Goal: Task Accomplishment & Management: Use online tool/utility

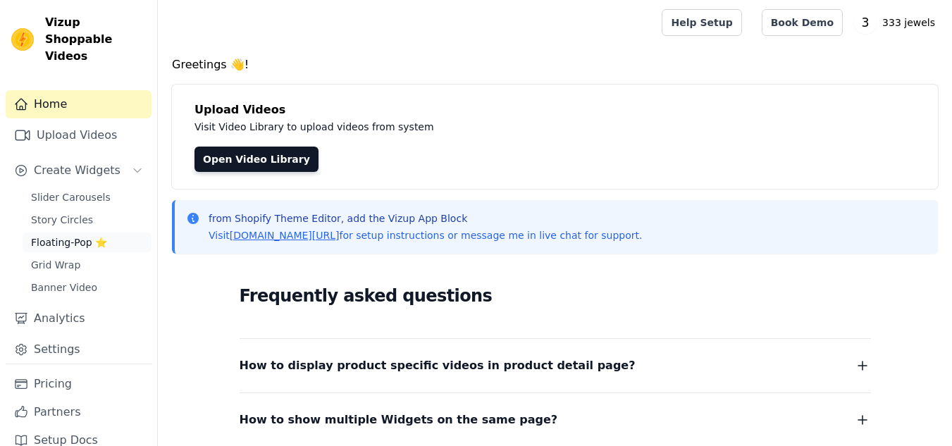
click at [75, 233] on link "Floating-Pop ⭐" at bounding box center [87, 243] width 129 height 20
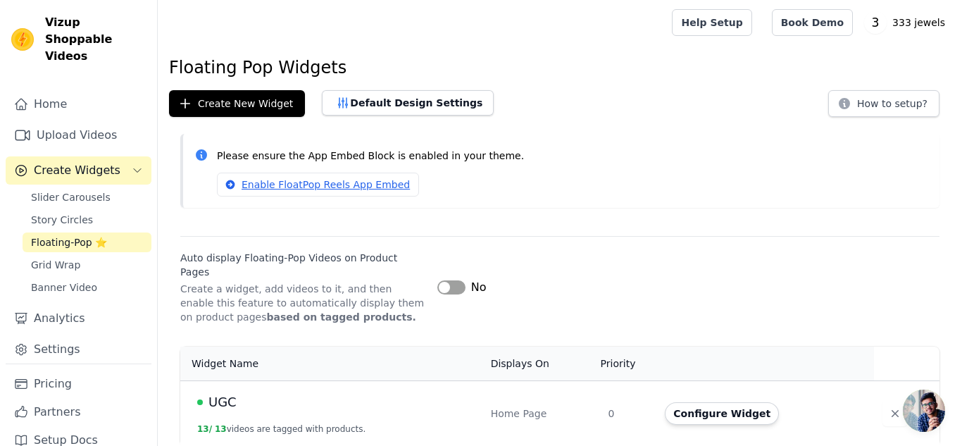
click at [312, 395] on div "UGC" at bounding box center [335, 402] width 277 height 20
click at [334, 402] on td "UGC 13 / 13 videos are tagged with products." at bounding box center [331, 413] width 302 height 66
click at [690, 402] on button "Configure Widget" at bounding box center [722, 413] width 114 height 23
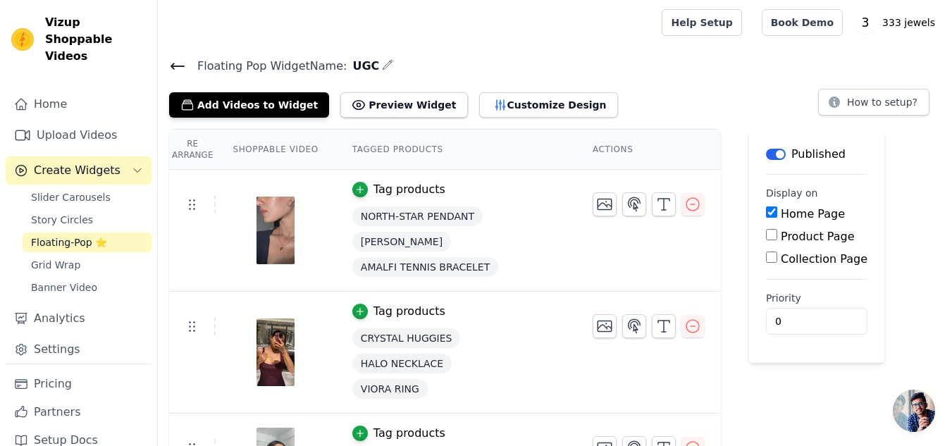
click at [184, 61] on icon at bounding box center [177, 66] width 17 height 17
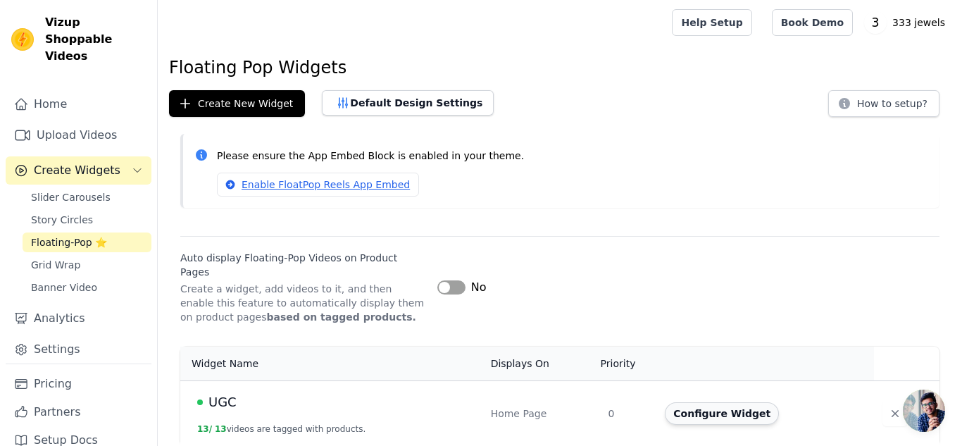
click at [690, 402] on button "Configure Widget" at bounding box center [722, 413] width 114 height 23
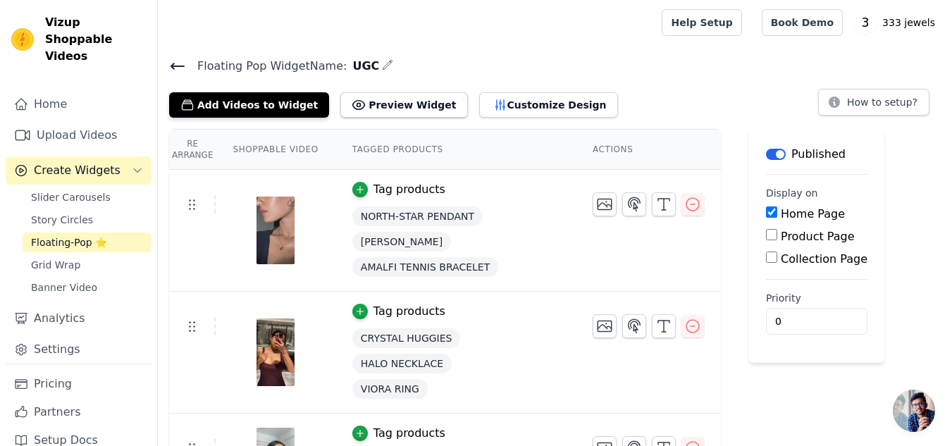
click at [187, 73] on span "Floating Pop Widget Name:" at bounding box center [266, 66] width 161 height 17
click at [180, 69] on icon at bounding box center [177, 66] width 17 height 17
